Goal: Task Accomplishment & Management: Use online tool/utility

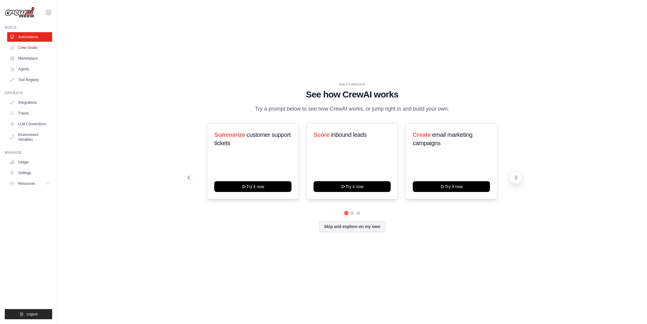
click at [514, 179] on icon at bounding box center [516, 178] width 6 height 6
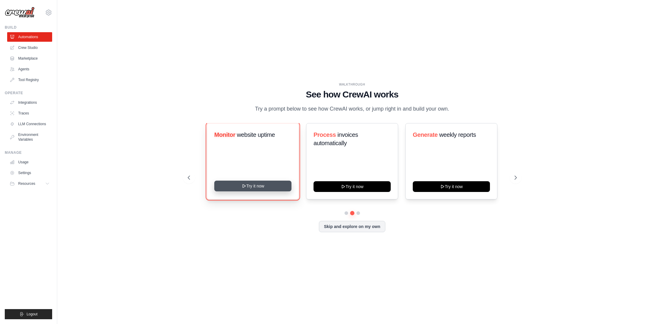
click at [277, 188] on button "Try it now" at bounding box center [252, 185] width 77 height 11
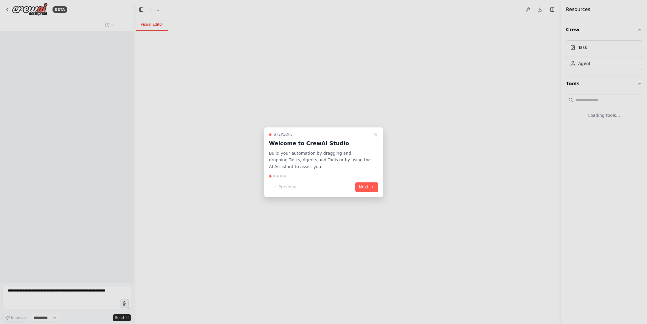
select select "****"
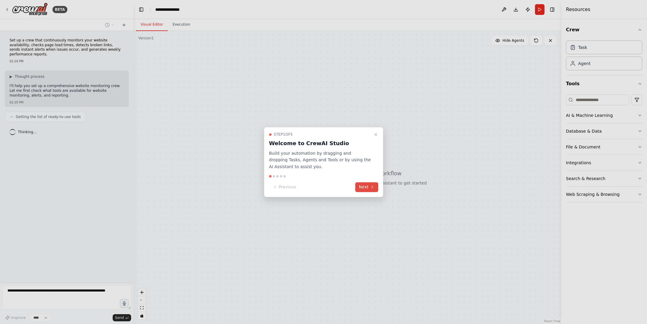
click at [367, 186] on button "Next" at bounding box center [366, 187] width 23 height 10
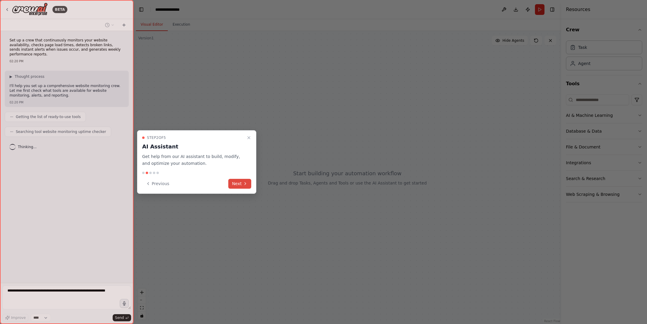
click at [236, 180] on button "Next" at bounding box center [239, 184] width 23 height 10
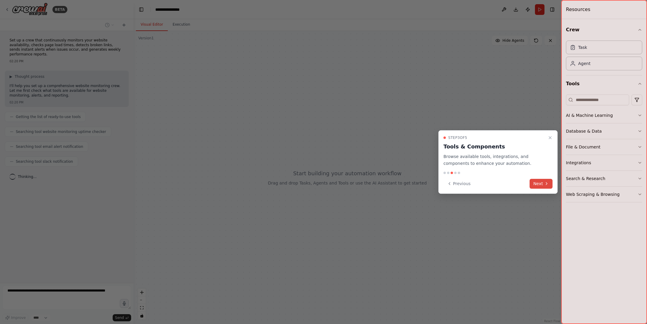
click at [533, 184] on button "Next" at bounding box center [540, 184] width 23 height 10
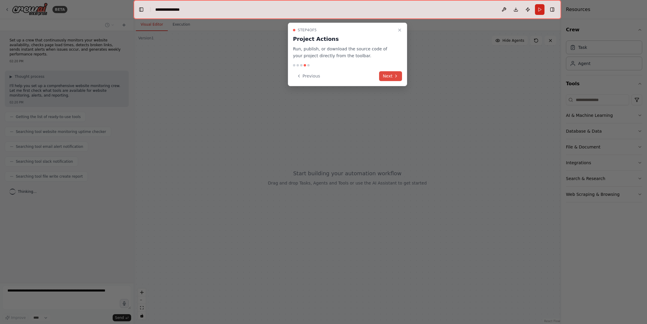
click at [385, 77] on button "Next" at bounding box center [390, 76] width 23 height 10
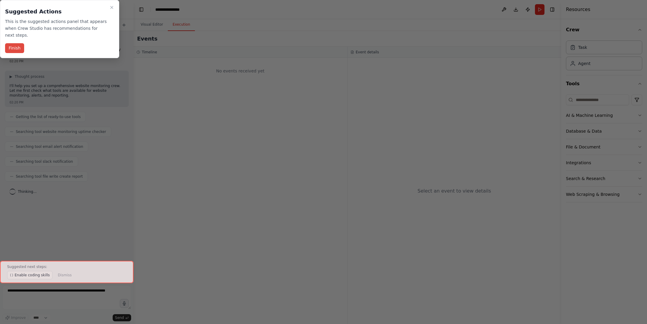
click at [10, 49] on button "Finish" at bounding box center [14, 48] width 19 height 10
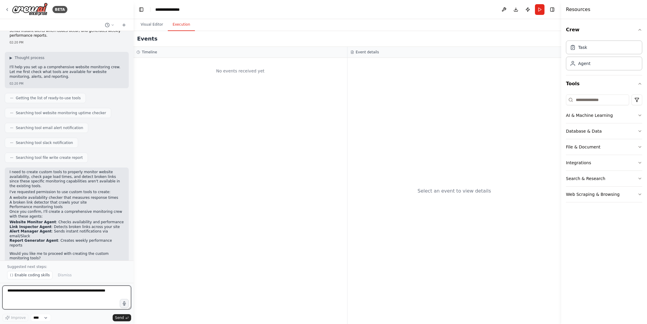
scroll to position [24, 0]
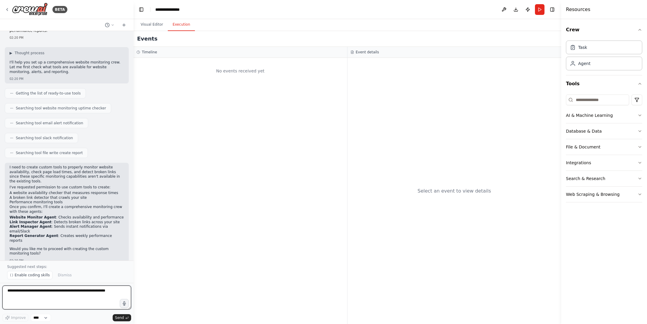
click at [37, 286] on textarea at bounding box center [66, 297] width 129 height 24
type textarea "**********"
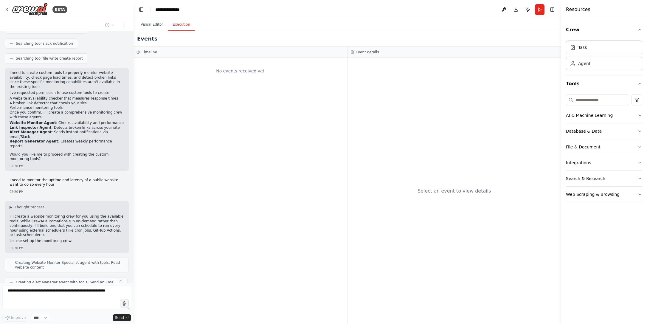
scroll to position [133, 0]
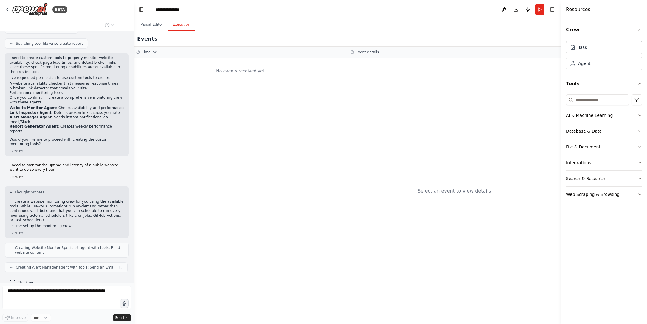
click at [320, 153] on div "No events received yet" at bounding box center [240, 191] width 214 height 266
